Goal: Task Accomplishment & Management: Use online tool/utility

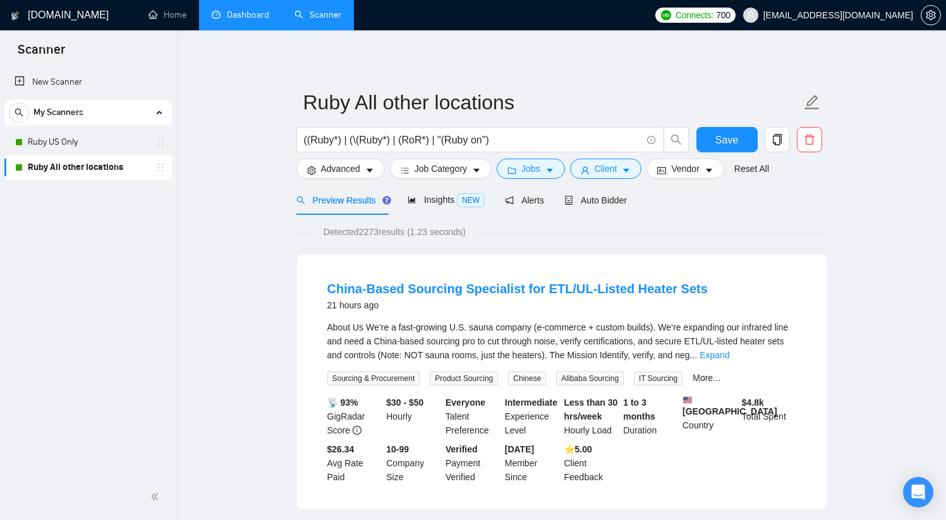
click at [252, 13] on link "Dashboard" at bounding box center [240, 14] width 57 height 11
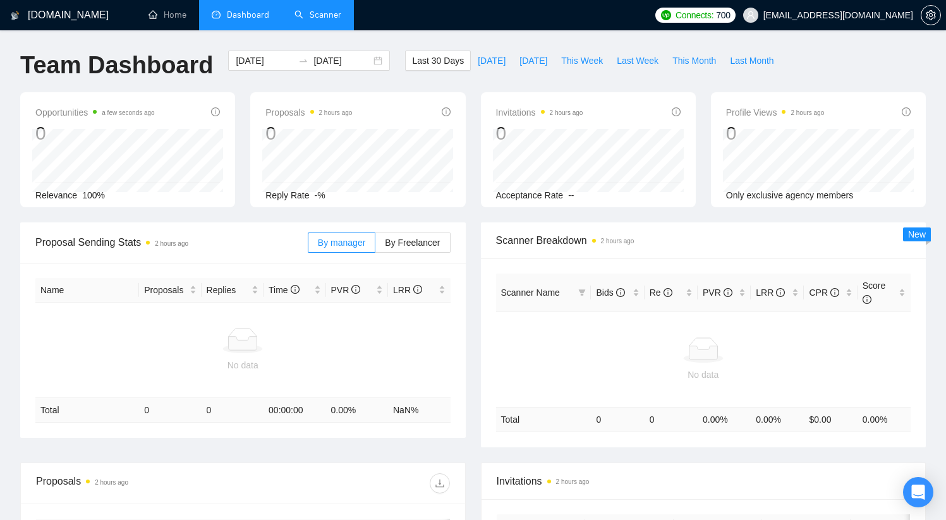
click at [308, 16] on link "Scanner" at bounding box center [317, 14] width 47 height 11
